Goal: Information Seeking & Learning: Learn about a topic

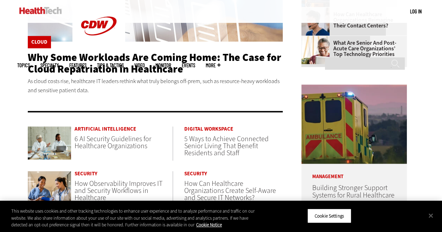
scroll to position [284, 0]
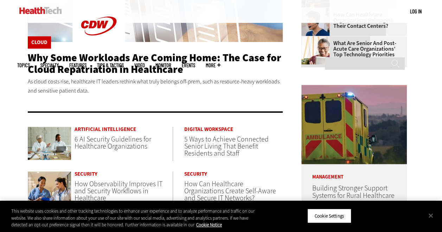
click at [113, 140] on span "6 AI Security Guidelines for Healthcare Organizations" at bounding box center [113, 142] width 77 height 17
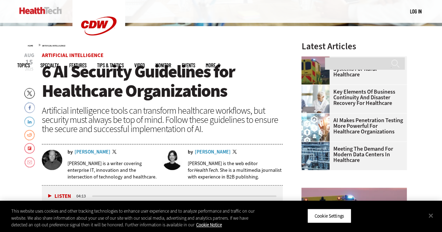
scroll to position [169, 0]
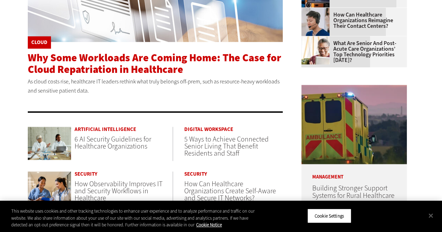
click at [166, 63] on span "Why Some Workloads Are Coming Home: The Case for Cloud Repatriation in Healthca…" at bounding box center [155, 64] width 254 height 26
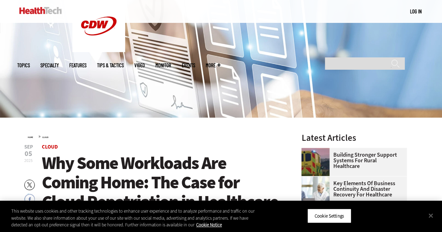
scroll to position [100, 0]
